Goal: Transaction & Acquisition: Obtain resource

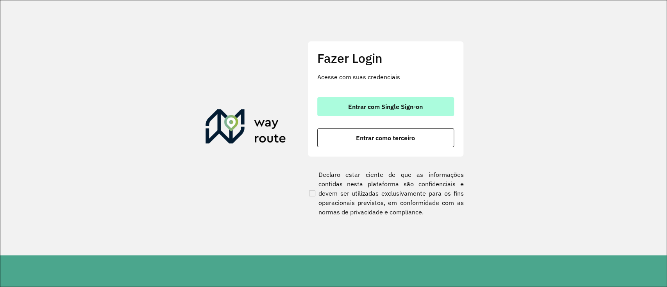
click at [383, 111] on button "Entrar com Single Sign-on" at bounding box center [385, 106] width 137 height 19
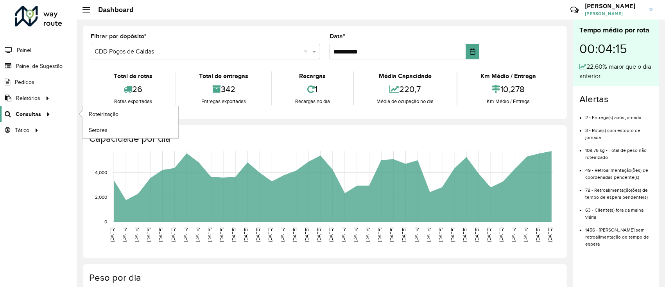
click at [25, 111] on span "Consultas" at bounding box center [28, 114] width 25 height 8
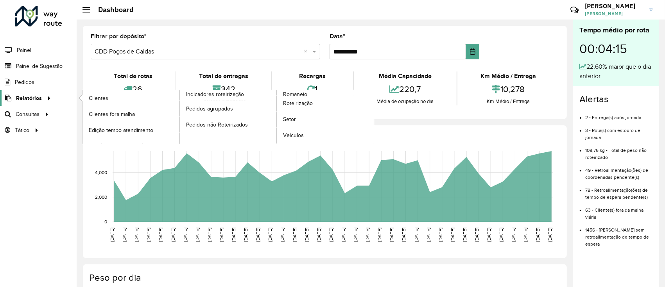
click at [33, 95] on span "Relatórios" at bounding box center [29, 98] width 26 height 8
click at [46, 97] on icon at bounding box center [48, 98] width 7 height 12
click at [90, 96] on span "Clientes" at bounding box center [99, 98] width 21 height 8
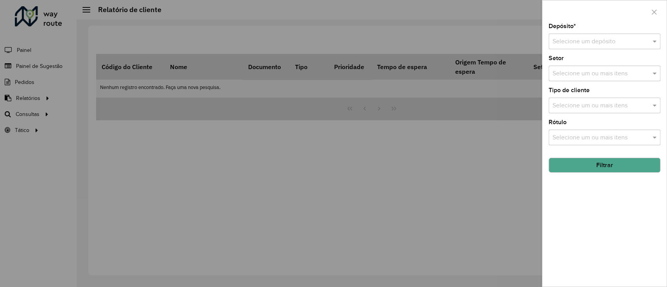
click at [570, 38] on input "text" at bounding box center [596, 41] width 88 height 9
click at [579, 87] on span "CDD Pouso Alegre" at bounding box center [577, 90] width 51 height 7
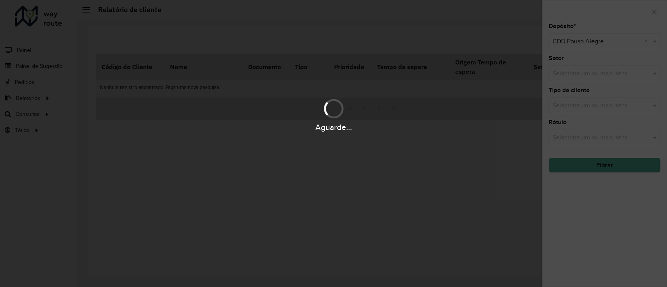
click at [599, 254] on div "Aguarde..." at bounding box center [333, 143] width 667 height 287
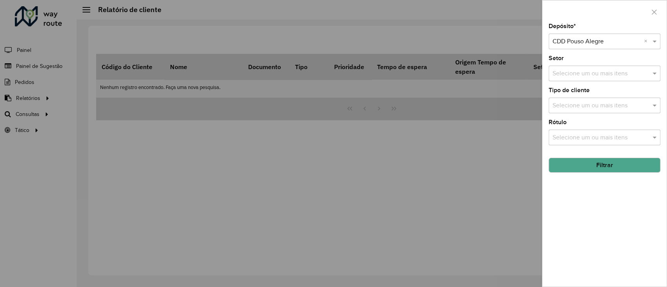
click at [600, 71] on input "text" at bounding box center [601, 73] width 100 height 9
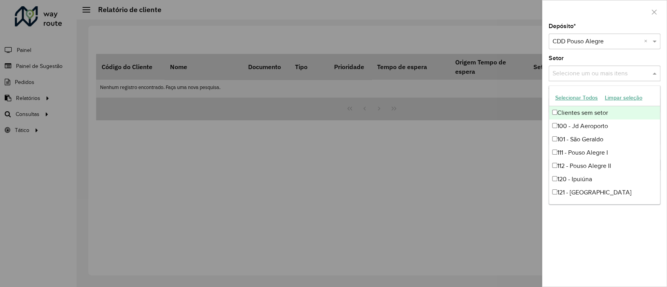
click at [601, 59] on div "Setor Selecione um ou mais itens" at bounding box center [605, 68] width 112 height 26
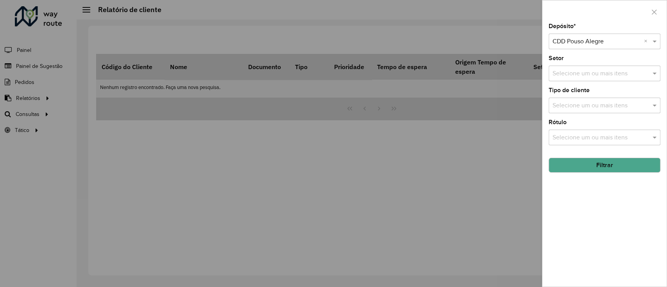
click at [594, 164] on button "Filtrar" at bounding box center [605, 165] width 112 height 15
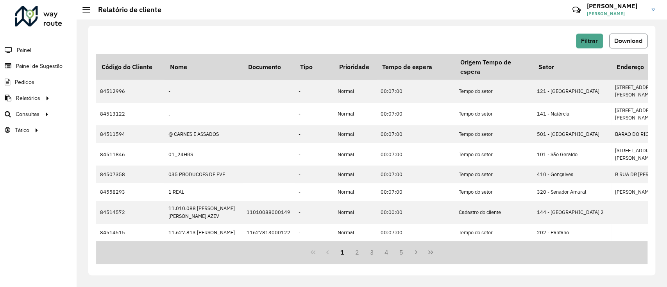
click at [623, 44] on span "Download" at bounding box center [628, 41] width 28 height 7
click at [507, 38] on div "Filtrar Download" at bounding box center [371, 41] width 551 height 15
click at [1, 187] on div "Roteirizador AmbevTech Painel Painel de Sugestão Pedidos Relatórios Clientes Cl…" at bounding box center [38, 143] width 77 height 287
click at [2, 188] on div "Roteirizador AmbevTech Painel Painel de Sugestão Pedidos Relatórios Clientes Cl…" at bounding box center [38, 143] width 77 height 287
click at [16, 195] on div "Roteirizador AmbevTech Painel Painel de Sugestão Pedidos Relatórios Clientes Cl…" at bounding box center [38, 143] width 77 height 287
